Goal: Navigation & Orientation: Find specific page/section

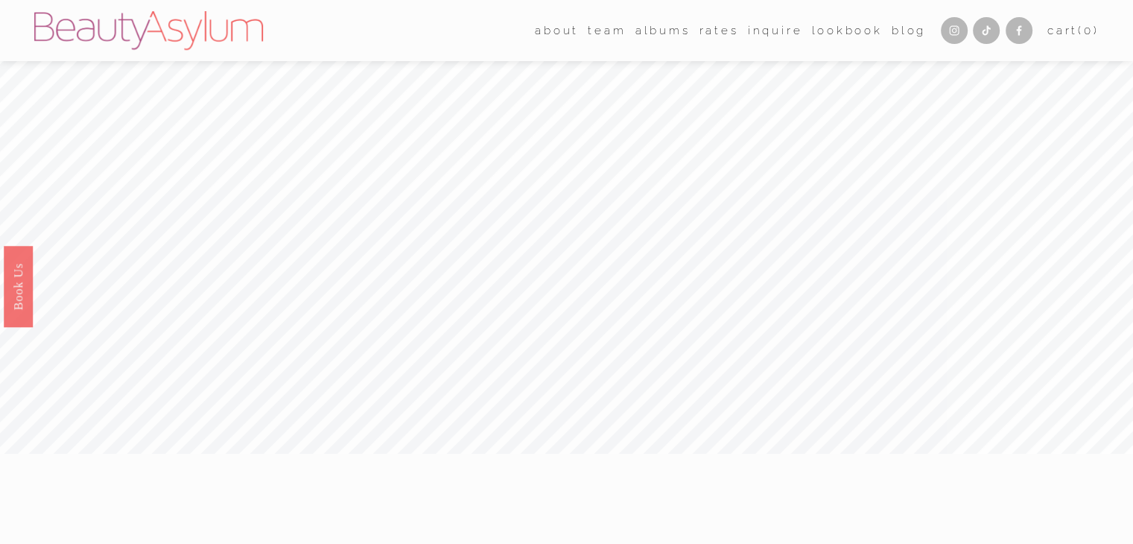
click at [656, 34] on link "albums" at bounding box center [663, 30] width 55 height 22
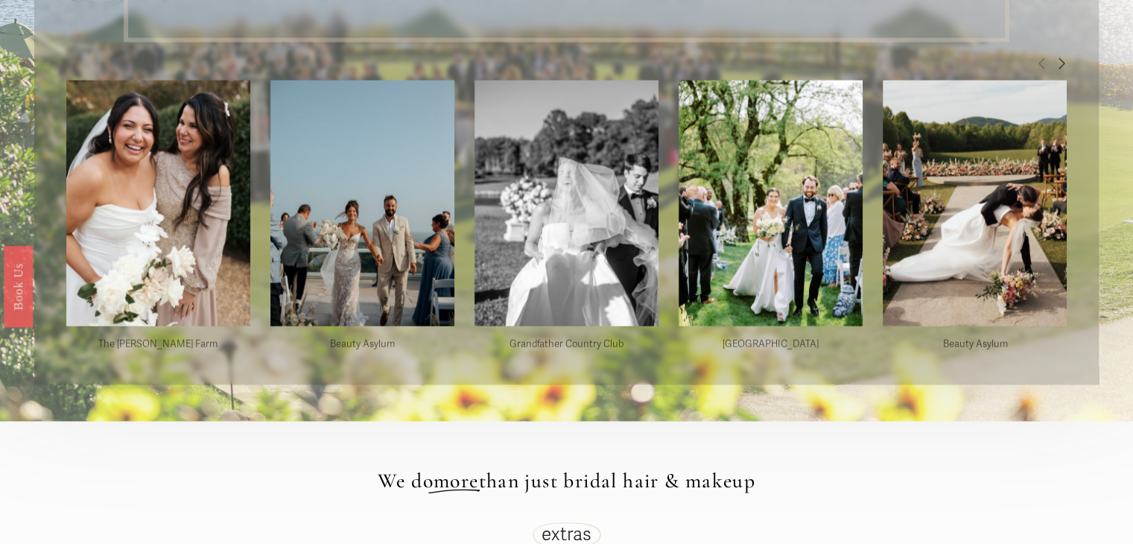
scroll to position [4281, 0]
